Goal: Task Accomplishment & Management: Use online tool/utility

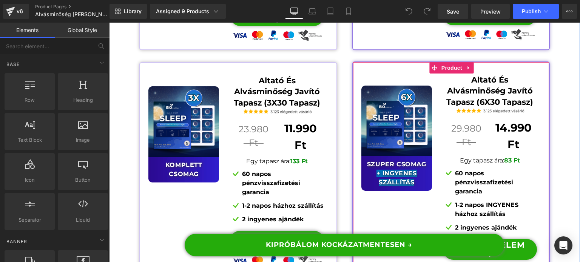
scroll to position [6238, 0]
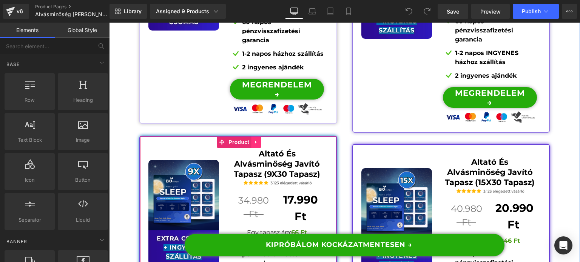
click at [251, 137] on link at bounding box center [256, 142] width 10 height 11
click at [258, 137] on link at bounding box center [261, 142] width 10 height 11
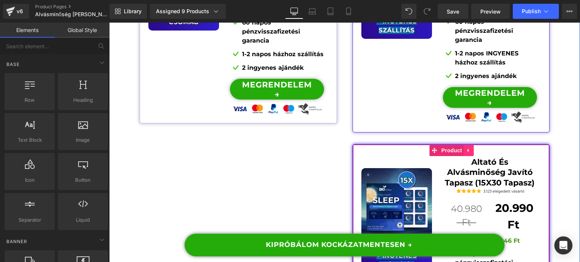
click at [466, 148] on icon at bounding box center [468, 151] width 5 height 6
click at [469, 145] on link at bounding box center [474, 150] width 10 height 11
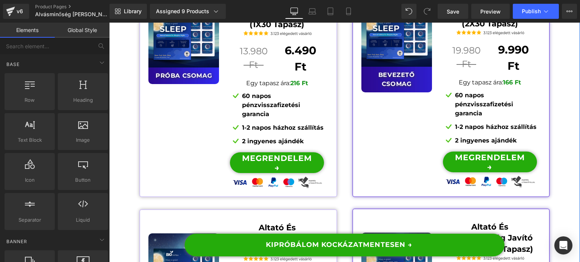
scroll to position [5870, 0]
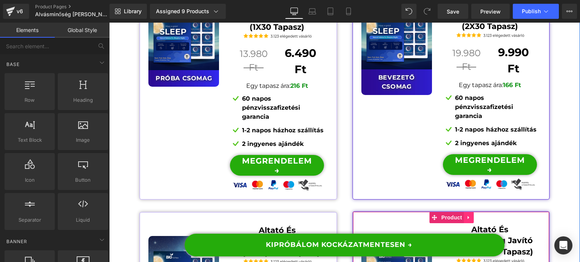
click at [466, 215] on icon at bounding box center [468, 218] width 5 height 6
click at [471, 215] on icon at bounding box center [473, 218] width 5 height 6
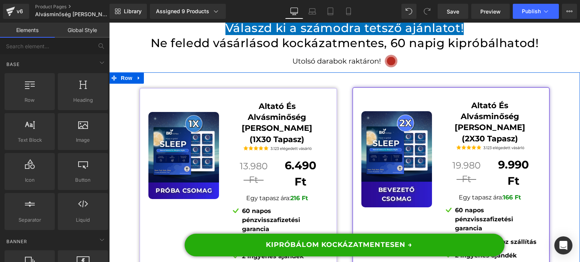
scroll to position [5757, 0]
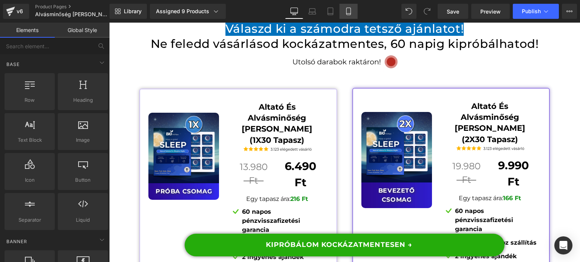
click at [355, 13] on link "Mobile" at bounding box center [348, 11] width 18 height 15
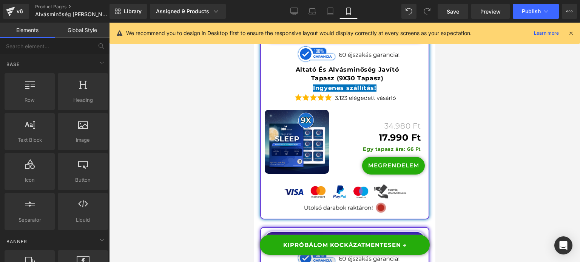
scroll to position [9548, 0]
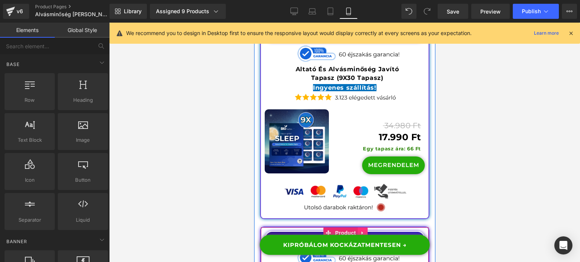
click at [358, 228] on link at bounding box center [363, 233] width 10 height 11
click at [365, 231] on icon at bounding box center [367, 233] width 5 height 5
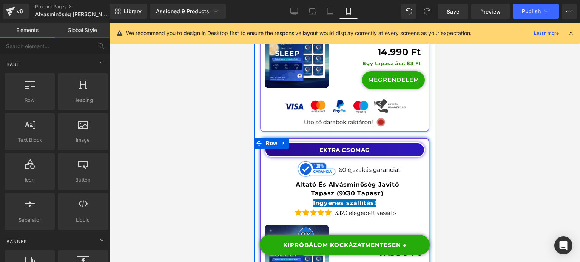
scroll to position [9360, 0]
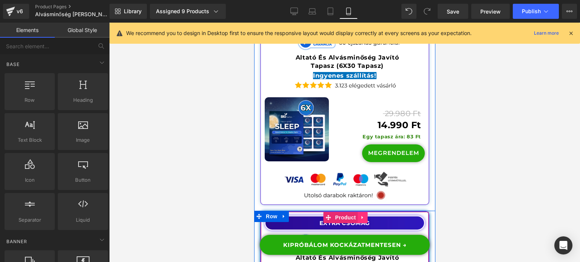
click at [360, 215] on icon at bounding box center [362, 218] width 5 height 6
click at [365, 215] on icon at bounding box center [367, 217] width 5 height 5
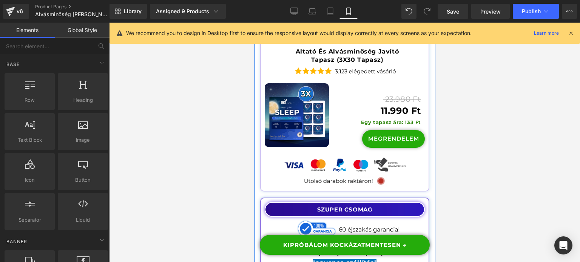
scroll to position [9171, 0]
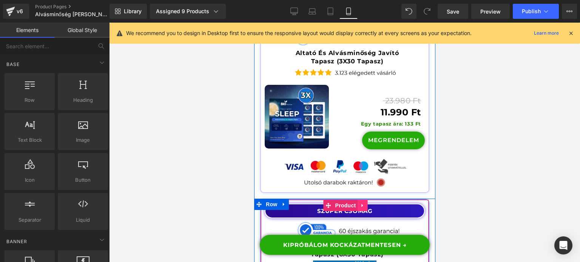
click at [361, 203] on icon at bounding box center [362, 206] width 5 height 6
click at [365, 203] on icon at bounding box center [367, 205] width 5 height 5
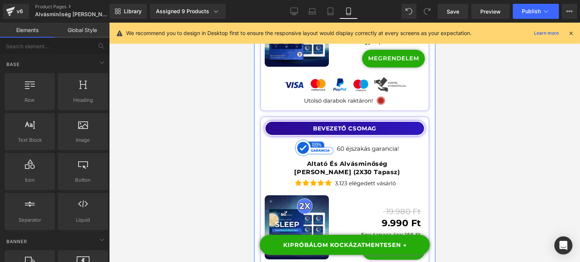
scroll to position [8831, 0]
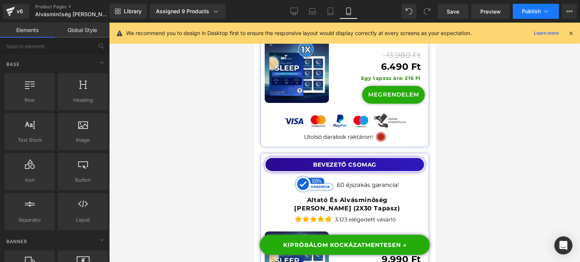
click at [524, 16] on button "Publish" at bounding box center [536, 11] width 46 height 15
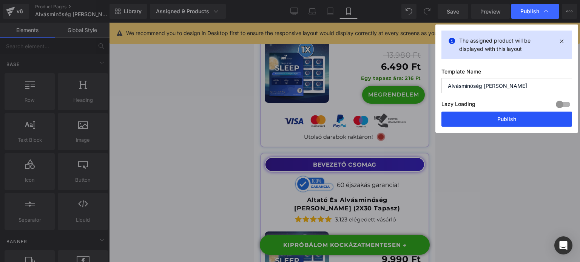
click at [488, 113] on button "Publish" at bounding box center [506, 119] width 131 height 15
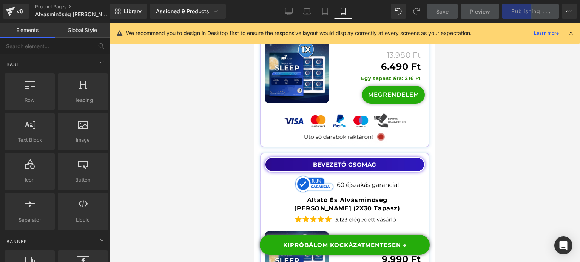
scroll to position [8491, 0]
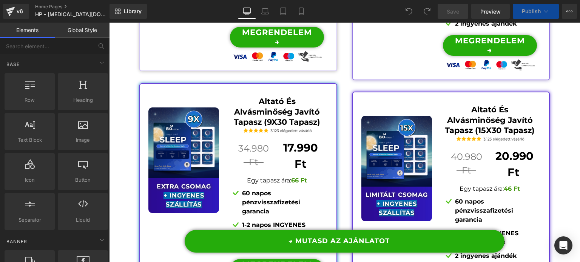
scroll to position [6304, 0]
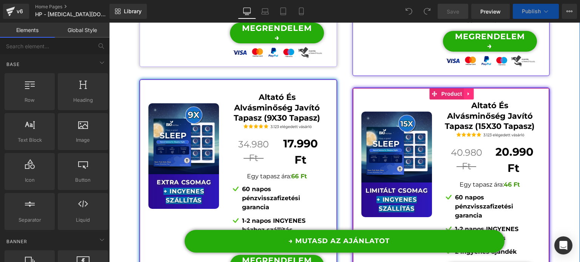
click at [466, 91] on icon at bounding box center [468, 94] width 5 height 6
click at [471, 91] on icon at bounding box center [473, 93] width 5 height 5
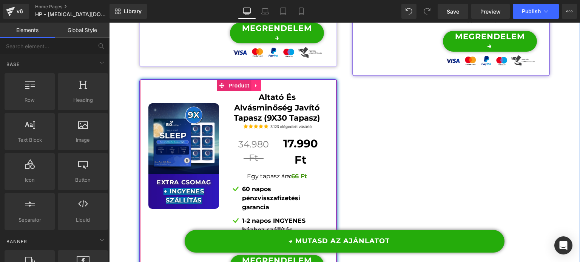
scroll to position [6238, 0]
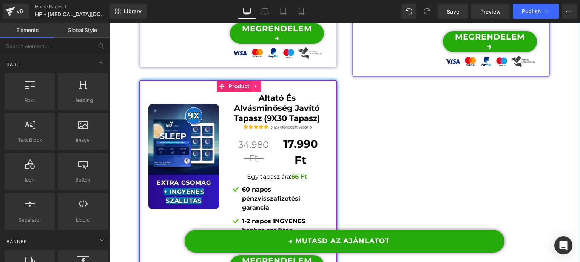
click at [256, 81] on link at bounding box center [256, 86] width 10 height 11
click at [261, 81] on link at bounding box center [261, 86] width 10 height 11
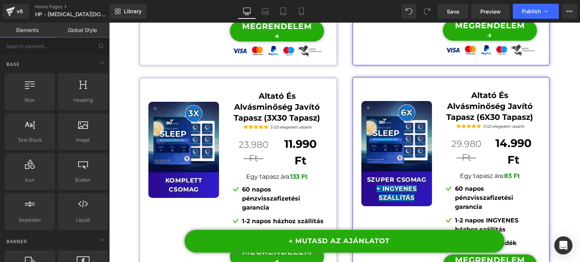
scroll to position [6011, 0]
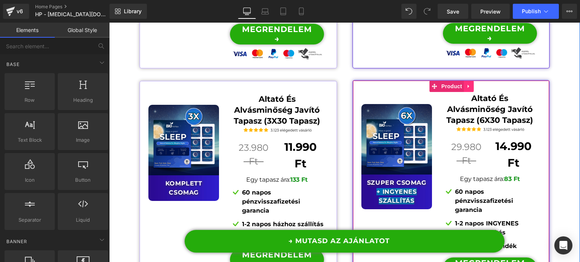
click at [469, 81] on link at bounding box center [469, 86] width 10 height 11
click at [471, 81] on link at bounding box center [474, 86] width 10 height 11
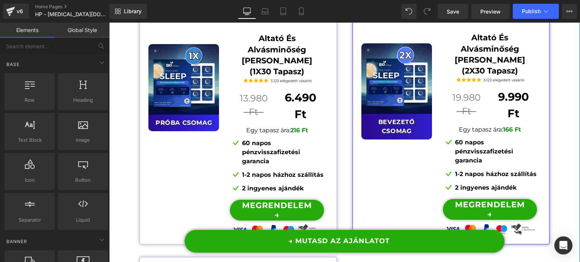
scroll to position [5747, 0]
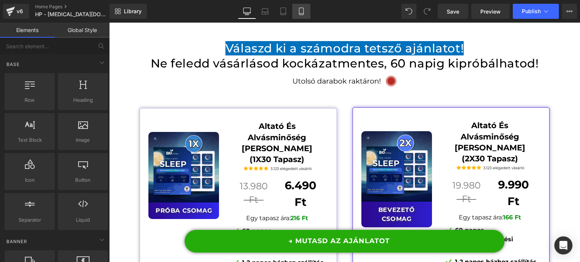
click at [302, 19] on link "Mobile" at bounding box center [301, 11] width 18 height 15
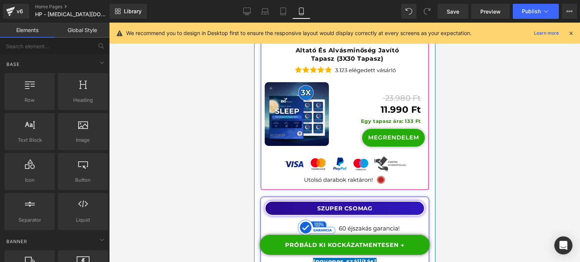
scroll to position [9032, 0]
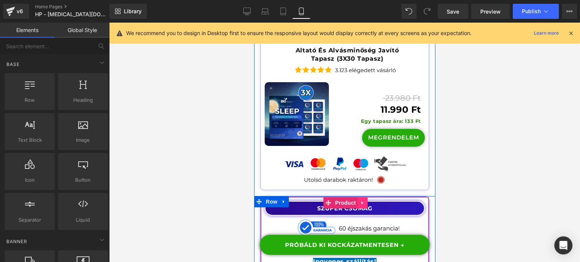
click at [361, 202] on icon at bounding box center [362, 203] width 2 height 3
click at [365, 201] on icon at bounding box center [367, 203] width 5 height 5
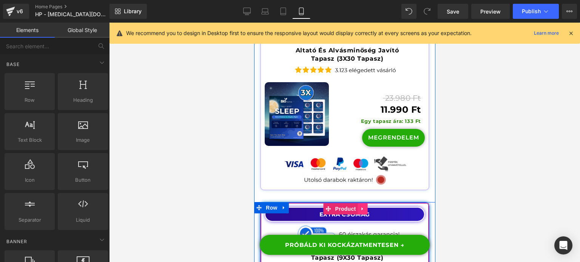
click at [360, 207] on icon at bounding box center [362, 210] width 5 height 6
click at [365, 207] on icon at bounding box center [367, 210] width 5 height 6
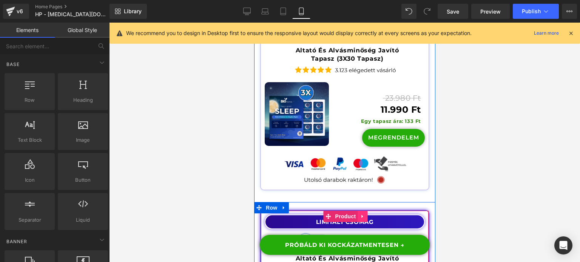
click at [360, 214] on icon at bounding box center [362, 217] width 5 height 6
click at [365, 214] on icon at bounding box center [367, 216] width 5 height 5
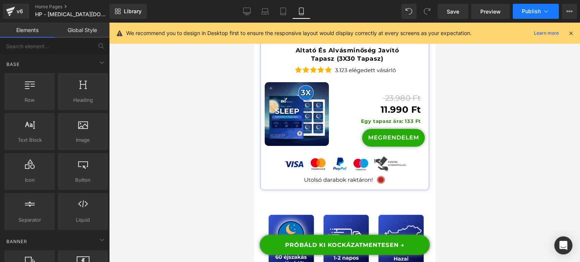
click at [523, 15] on button "Publish" at bounding box center [536, 11] width 46 height 15
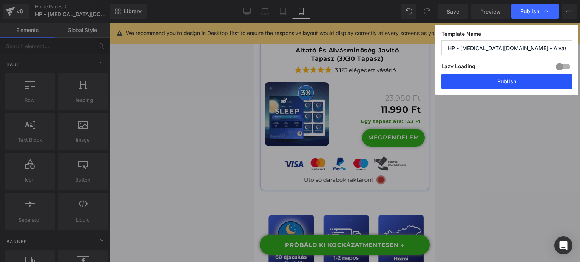
click at [501, 80] on button "Publish" at bounding box center [506, 81] width 131 height 15
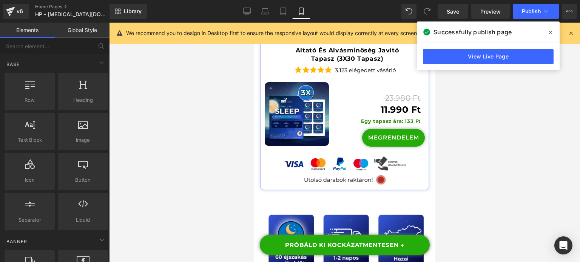
scroll to position [8579, 0]
